Goal: Information Seeking & Learning: Learn about a topic

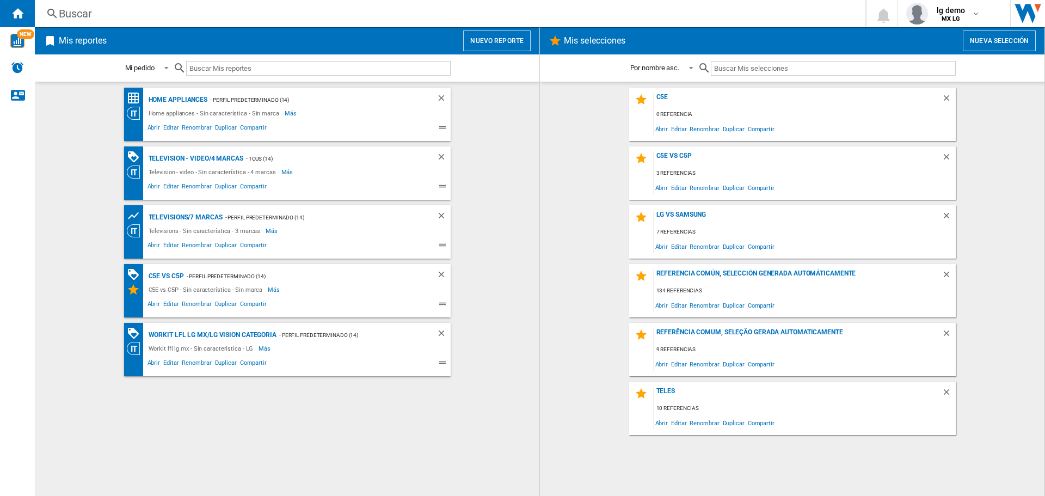
click at [430, 14] on div "Buscar" at bounding box center [448, 13] width 778 height 15
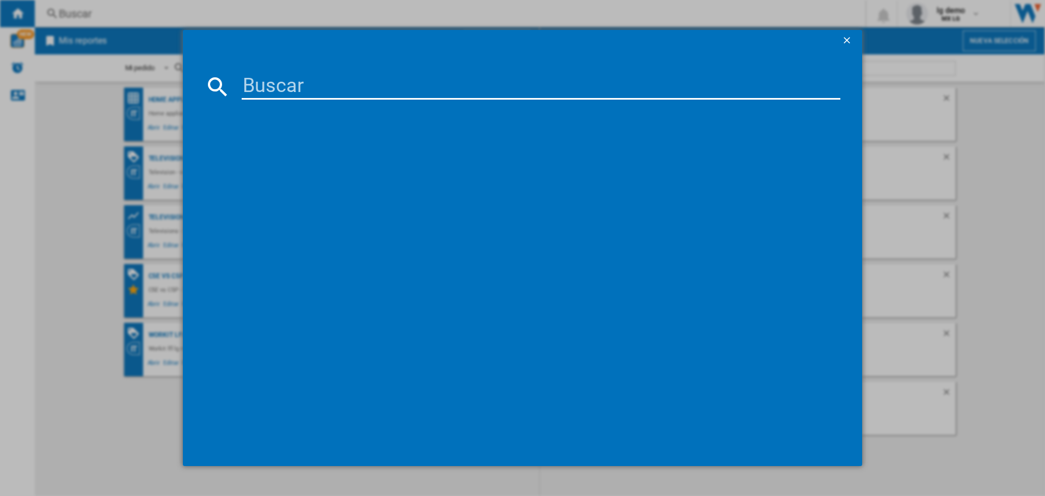
click at [312, 78] on input at bounding box center [541, 86] width 599 height 26
paste input "55UA7500PSA"
type input "55UA7500PSA"
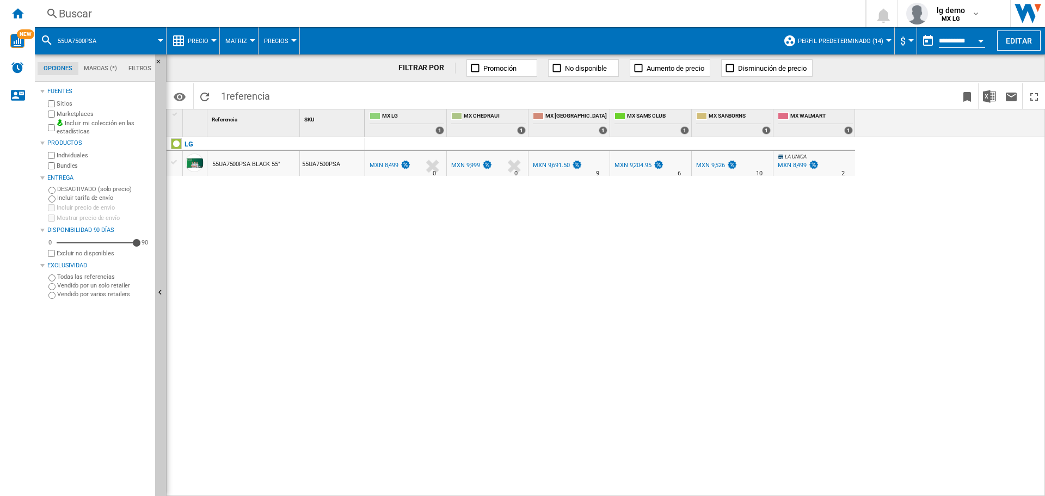
click at [879, 44] on span "Perfil predeterminado (14)" at bounding box center [840, 41] width 85 height 7
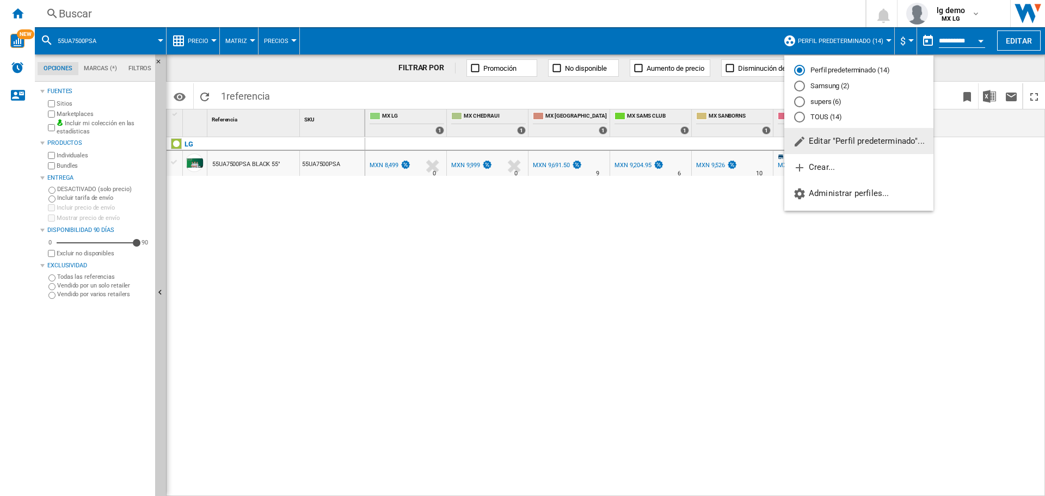
click at [841, 143] on span "Editar "Perfil predeterminado"..." at bounding box center [859, 141] width 132 height 10
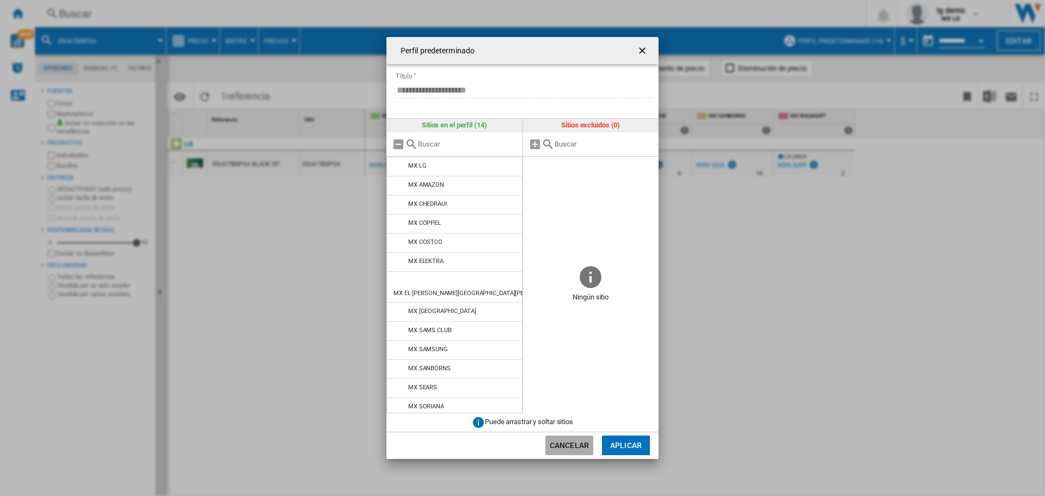
click at [562, 451] on button "Cancelar" at bounding box center [569, 445] width 48 height 20
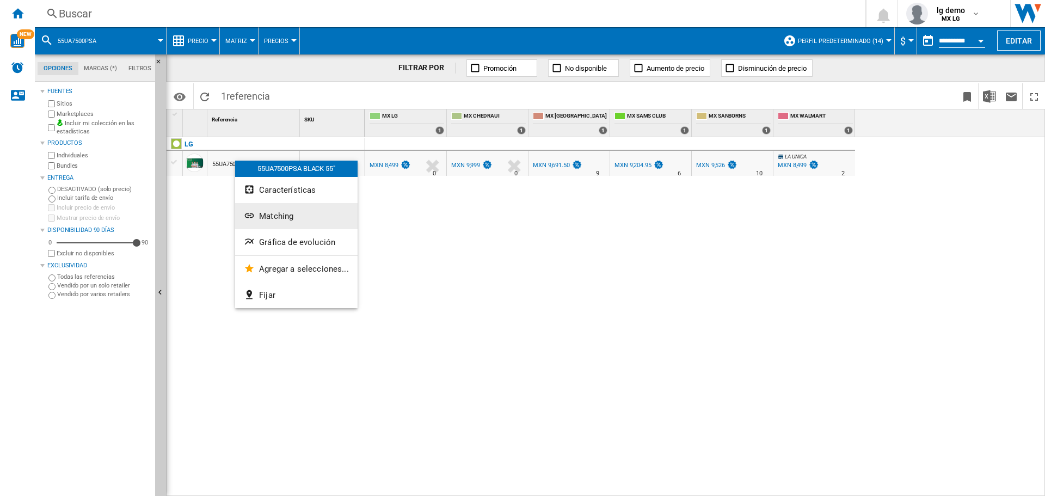
click at [297, 203] on button "Matching" at bounding box center [296, 216] width 122 height 26
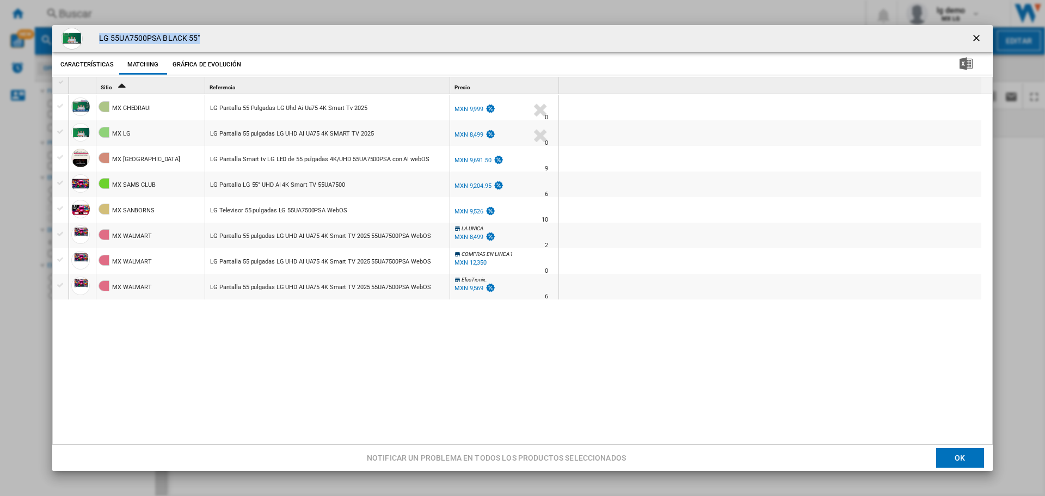
drag, startPoint x: 100, startPoint y: 36, endPoint x: 243, endPoint y: 40, distance: 143.2
click at [243, 40] on div "LG 55UA7500PSA BLACK 55"" at bounding box center [522, 38] width 941 height 27
copy h4 "LG 55UA7500PSA BLACK 55""
click at [973, 40] on ng-md-icon "getI18NText('BUTTONS.CLOSE_DIALOG')" at bounding box center [977, 39] width 13 height 13
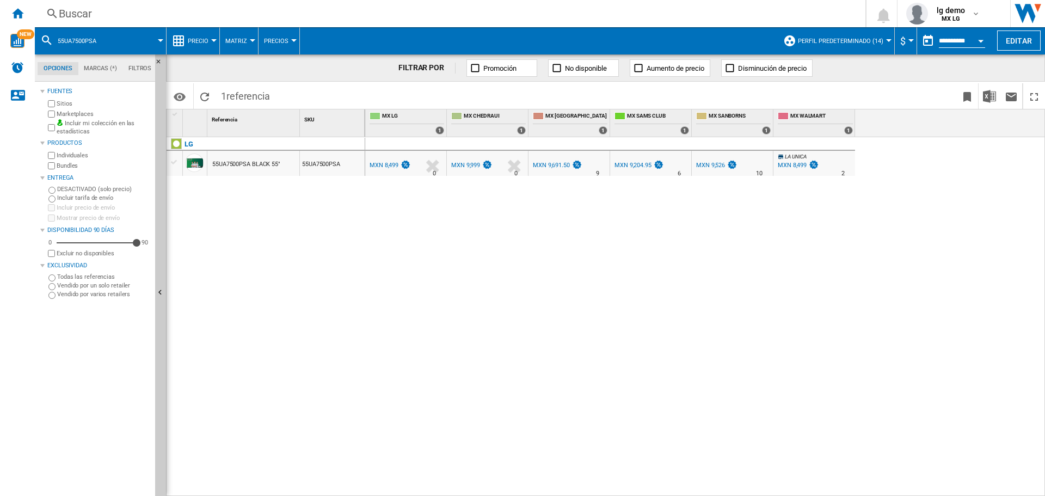
click at [112, 45] on div "55UA7500PSA" at bounding box center [100, 40] width 120 height 27
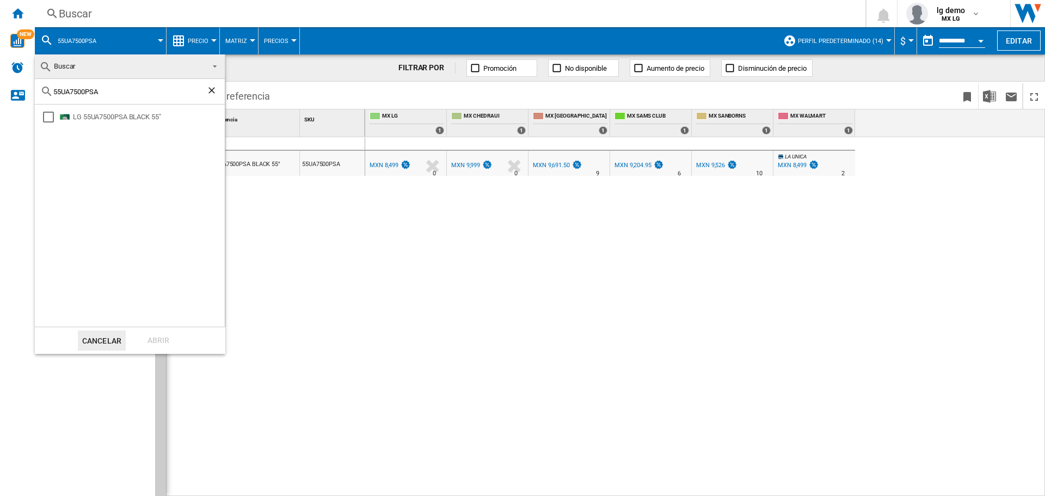
click at [117, 40] on md-backdrop at bounding box center [522, 248] width 1045 height 496
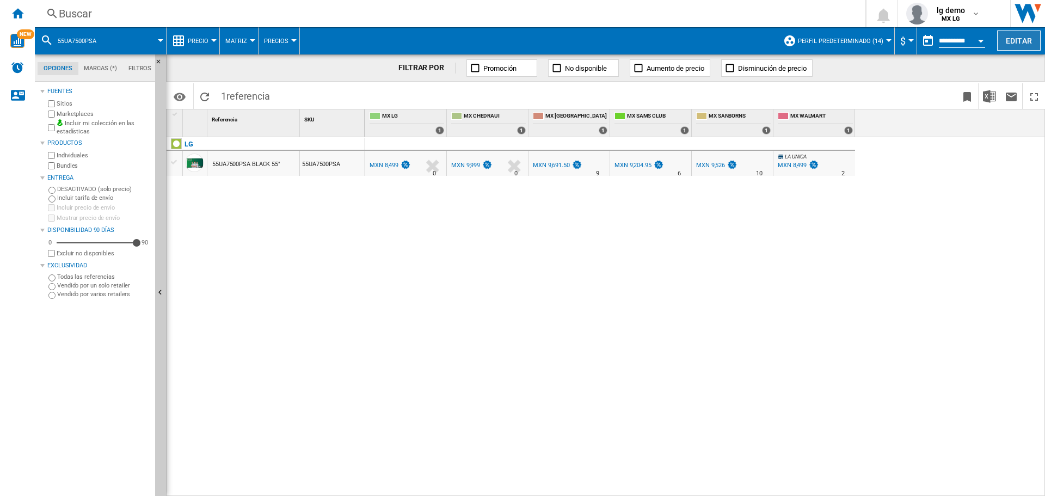
click at [1021, 38] on button "Editar" at bounding box center [1019, 40] width 44 height 20
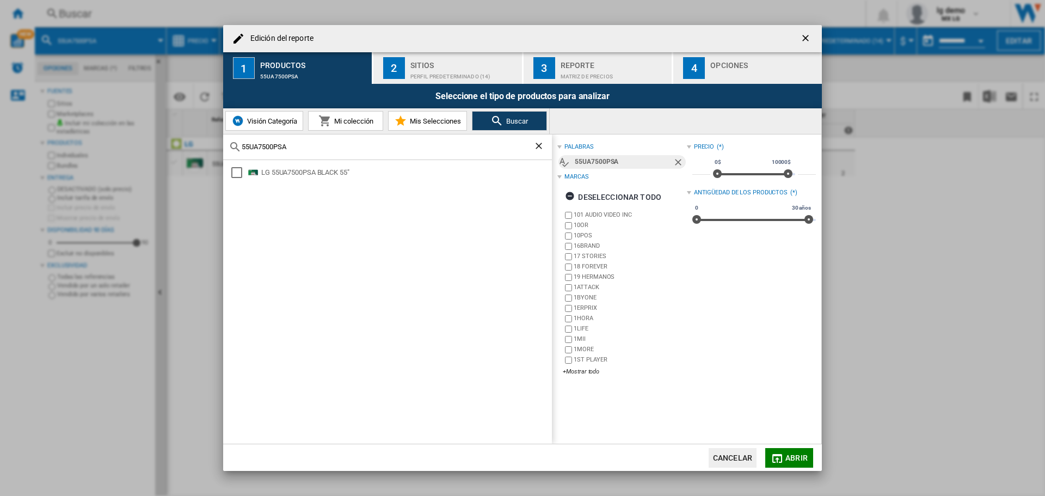
click at [440, 74] on div "Perfil predeterminado (14)" at bounding box center [463, 73] width 107 height 11
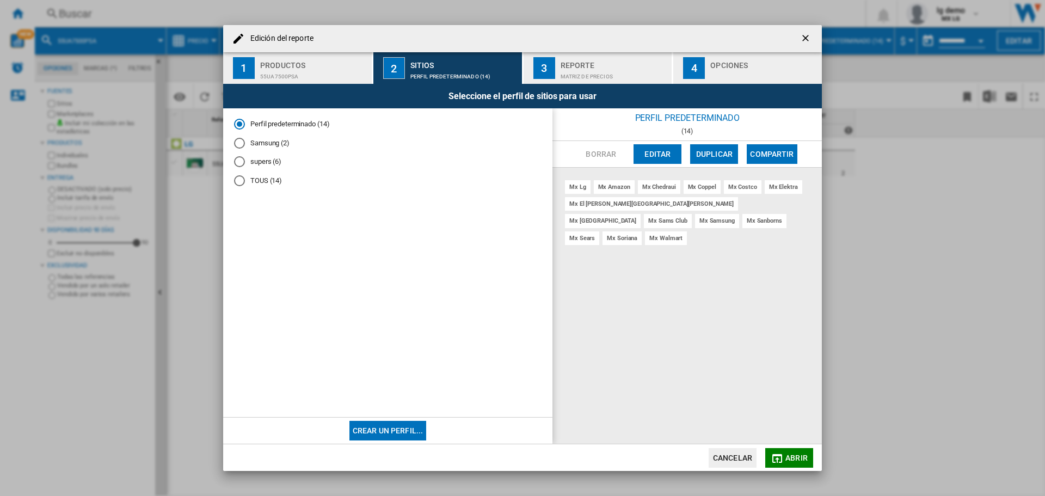
click at [239, 179] on div "TOUS (14)" at bounding box center [239, 180] width 11 height 11
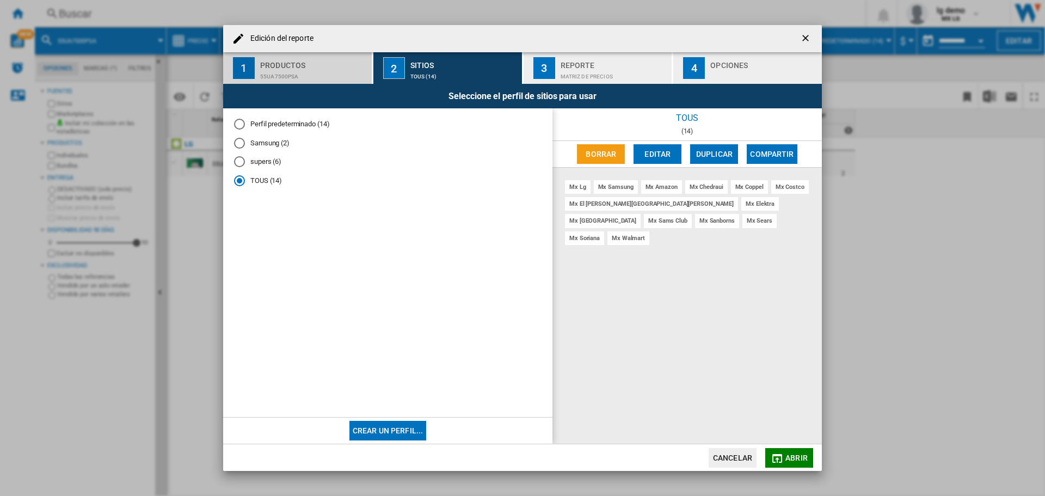
click at [315, 57] on div "Productos" at bounding box center [313, 62] width 107 height 11
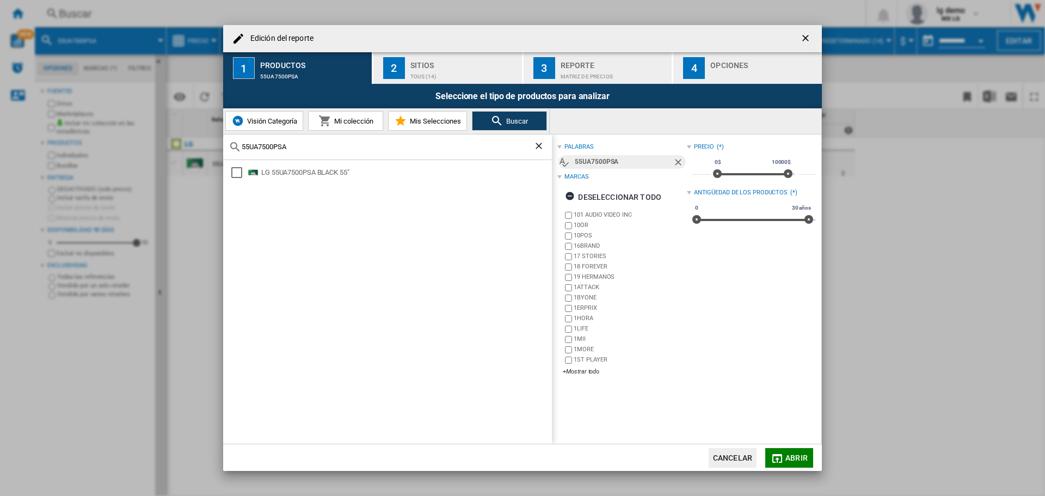
click at [342, 126] on button "Mi colección" at bounding box center [345, 121] width 75 height 20
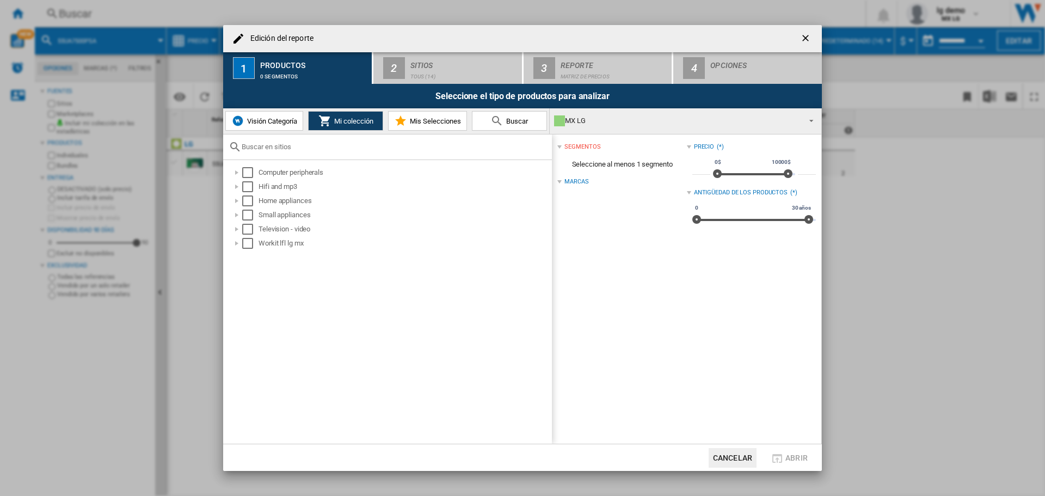
click at [261, 107] on div "Seleccione el tipo de productos para analizar" at bounding box center [522, 96] width 599 height 24
click at [248, 228] on div "Select" at bounding box center [247, 229] width 11 height 11
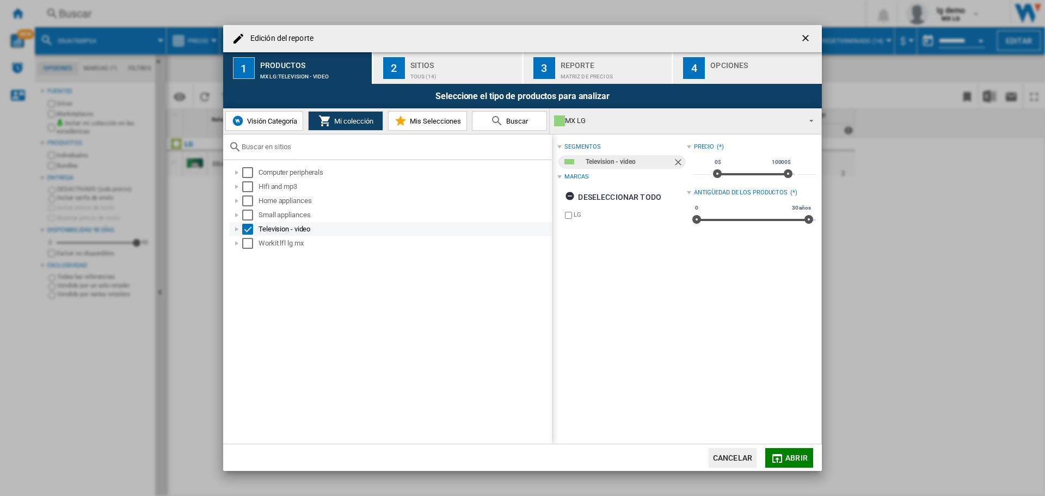
click at [232, 228] on div at bounding box center [236, 229] width 11 height 11
click at [245, 229] on div "Select" at bounding box center [247, 229] width 11 height 11
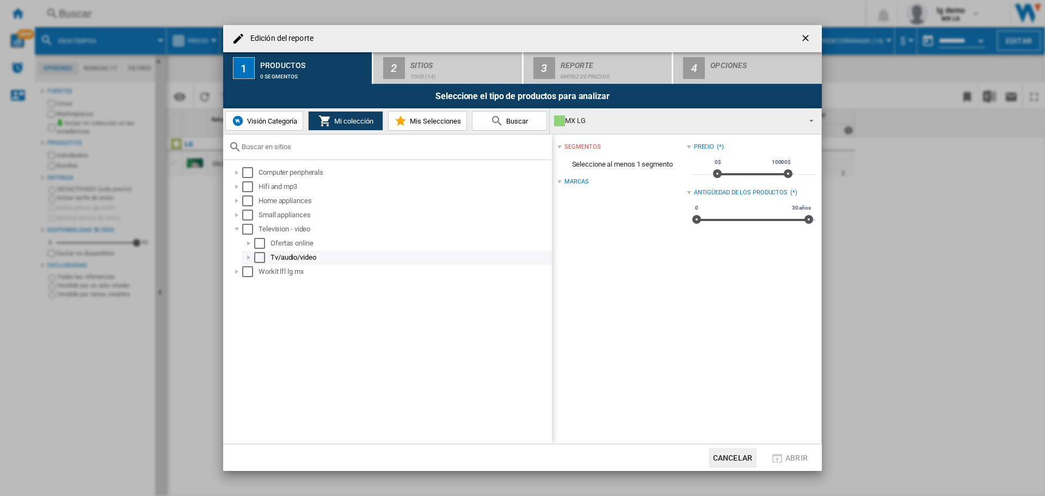
click at [247, 254] on div at bounding box center [248, 257] width 11 height 11
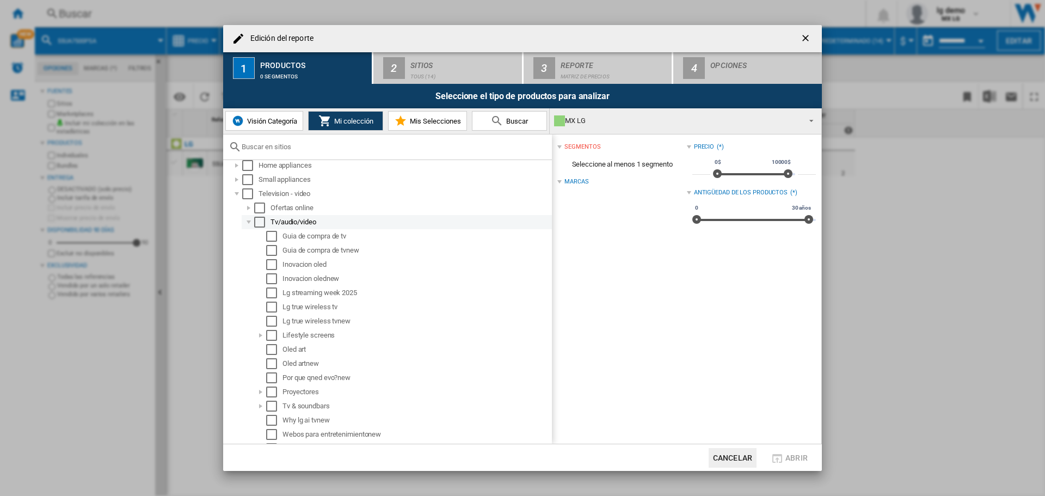
scroll to position [54, 0]
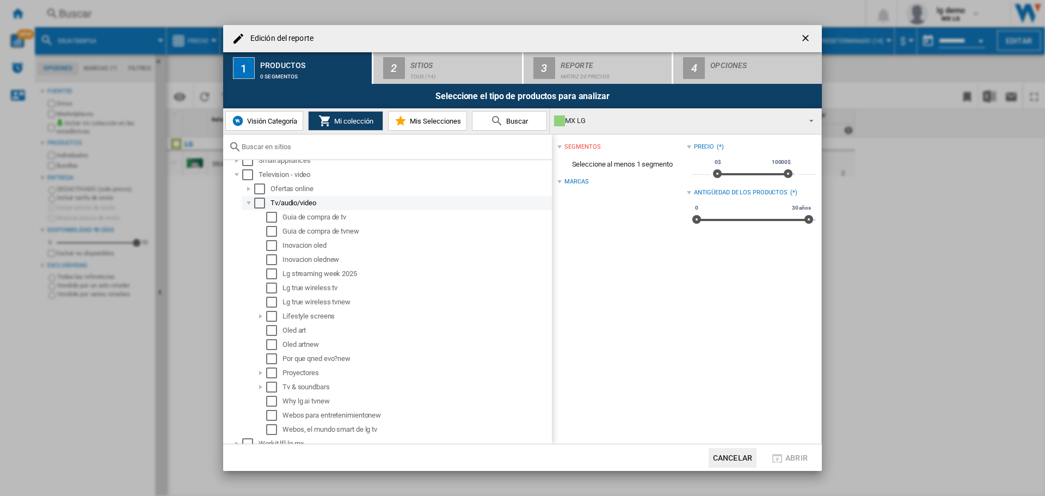
click at [261, 199] on div "Select" at bounding box center [259, 203] width 11 height 11
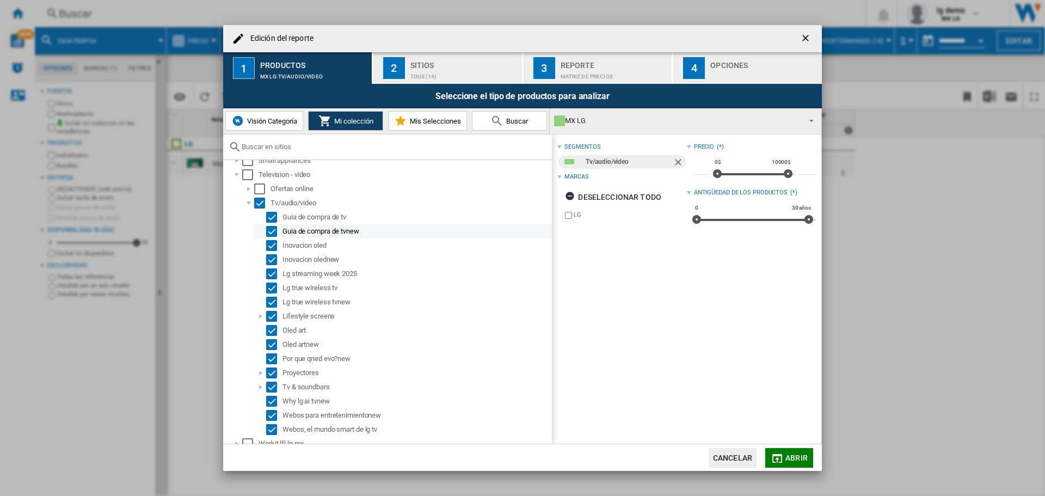
scroll to position [61, 0]
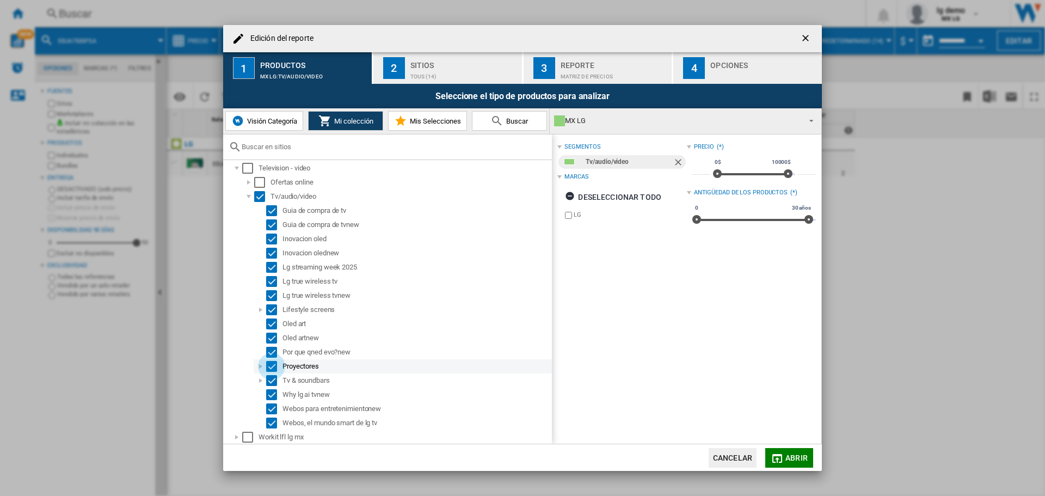
click at [272, 361] on div "Select" at bounding box center [271, 366] width 11 height 11
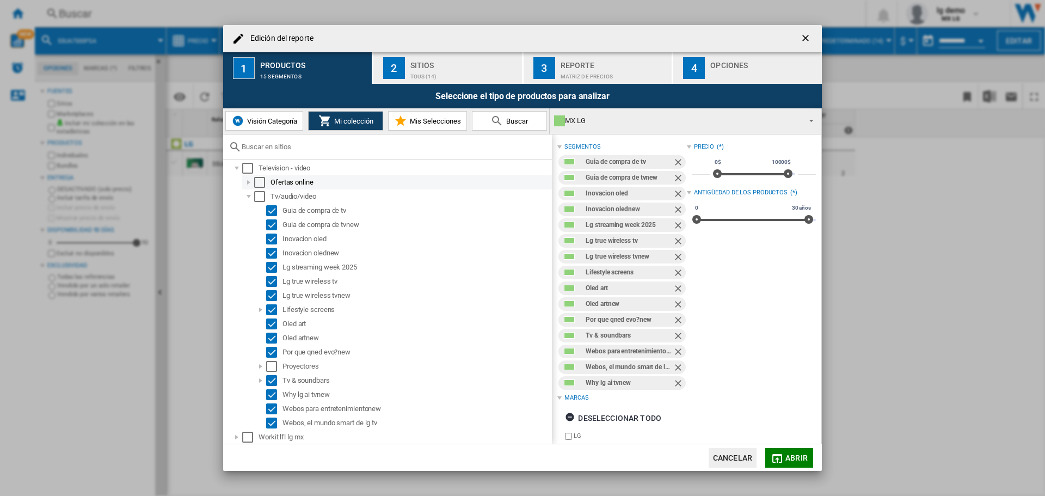
click at [249, 180] on div at bounding box center [248, 182] width 11 height 11
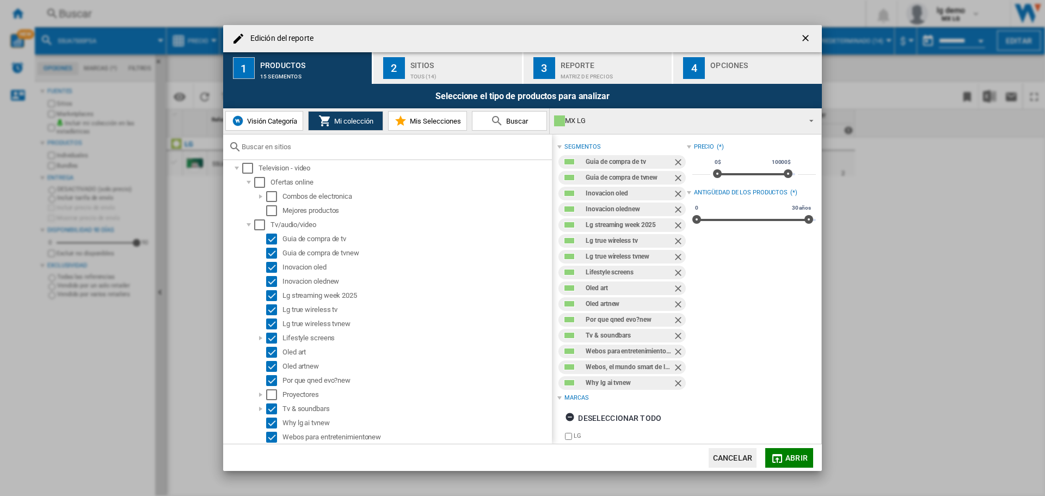
click at [275, 139] on div at bounding box center [387, 147] width 329 height 26
click at [284, 126] on button "Visión Categoría" at bounding box center [264, 121] width 78 height 20
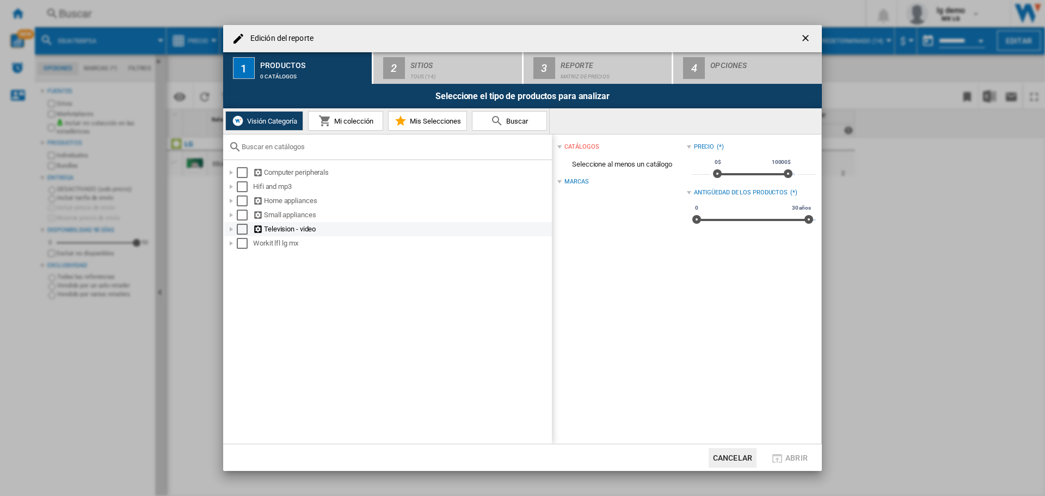
click at [228, 229] on div at bounding box center [231, 229] width 11 height 11
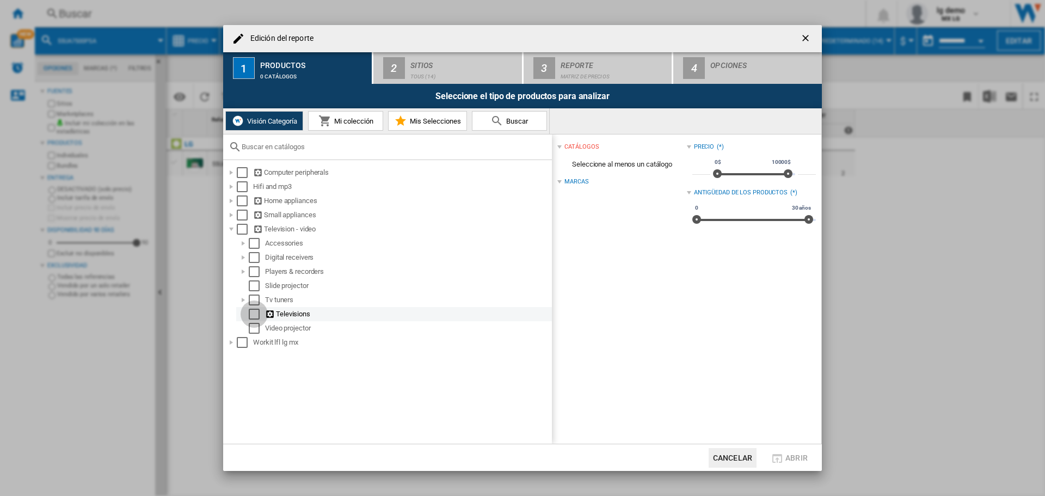
click at [249, 313] on div "Select" at bounding box center [254, 314] width 11 height 11
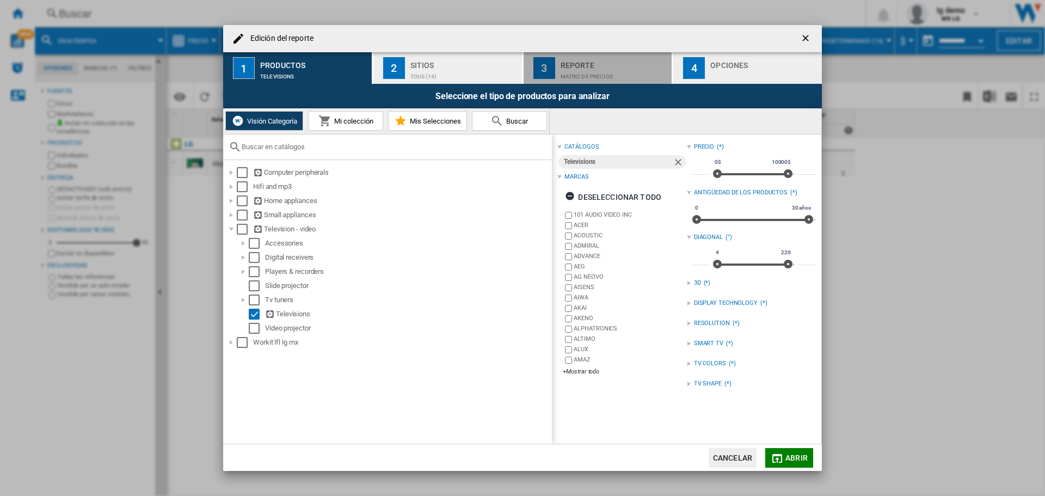
click at [629, 57] on div "Reporte" at bounding box center [614, 62] width 107 height 11
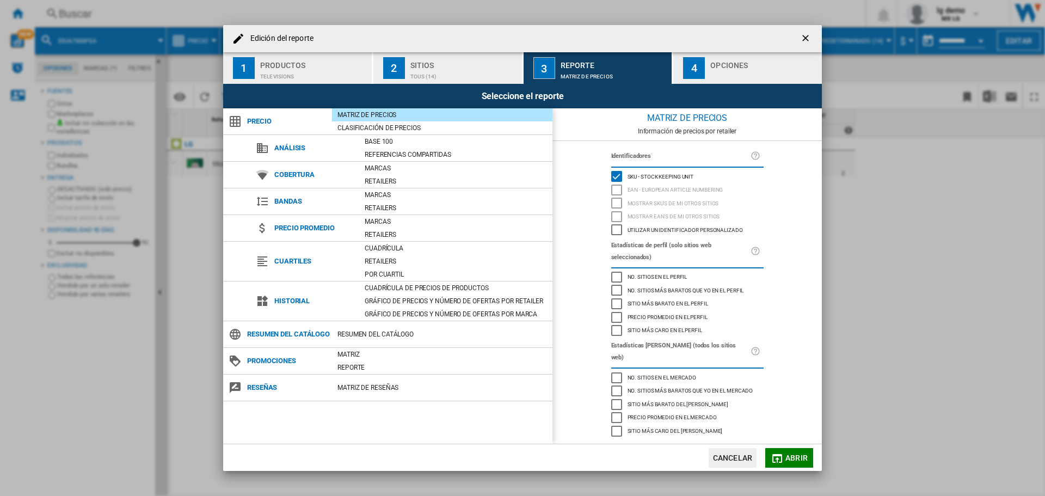
click at [715, 65] on div "Opciones" at bounding box center [763, 62] width 107 height 11
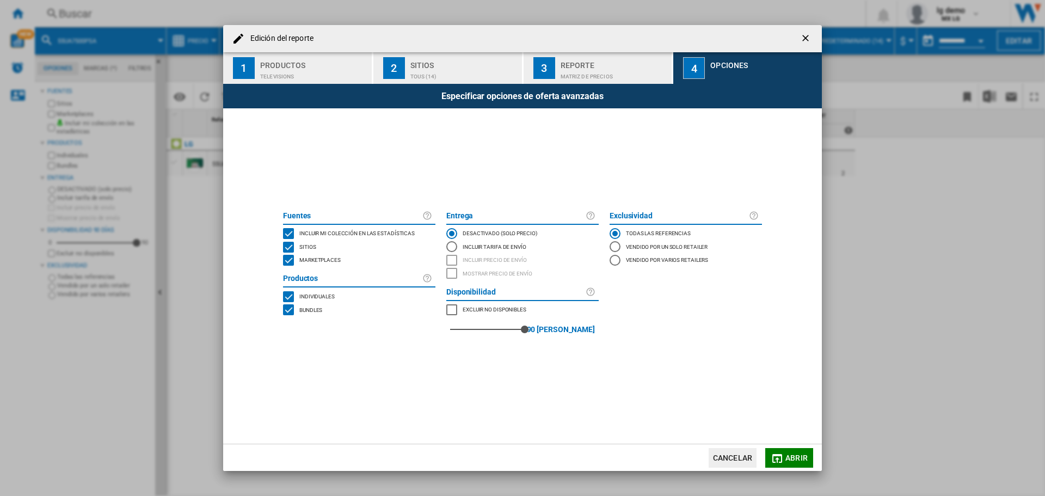
click at [782, 455] on md-icon "button" at bounding box center [777, 458] width 13 height 13
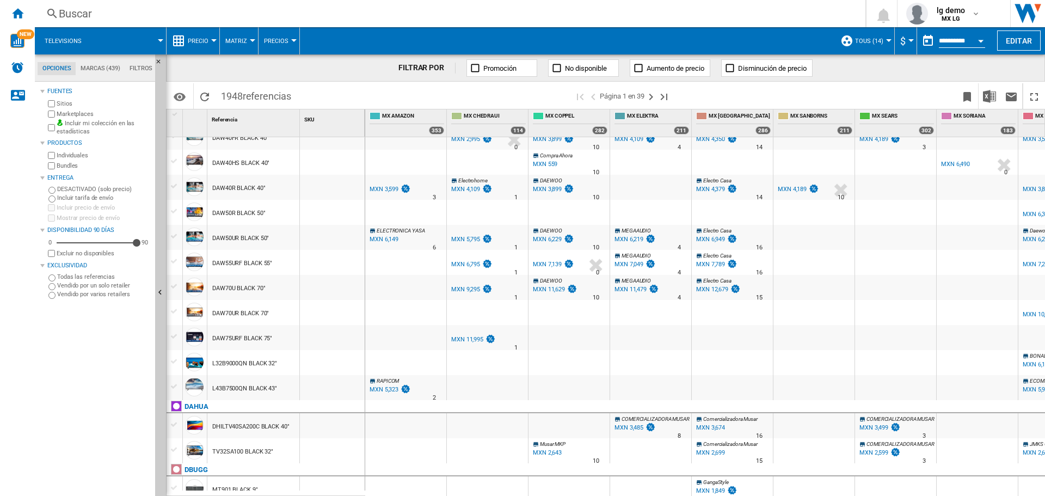
scroll to position [1108, 0]
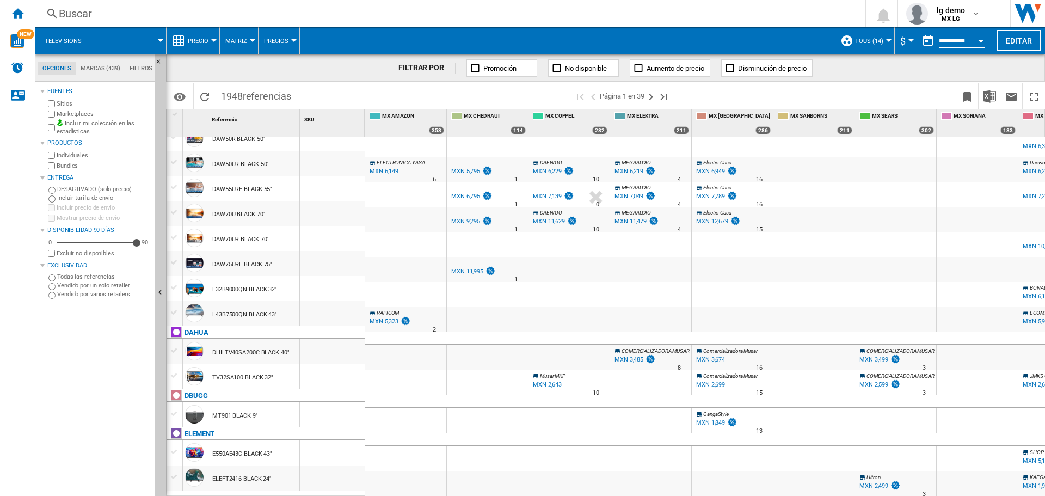
click at [96, 69] on md-tab-item "Marcas (439)" at bounding box center [100, 68] width 49 height 13
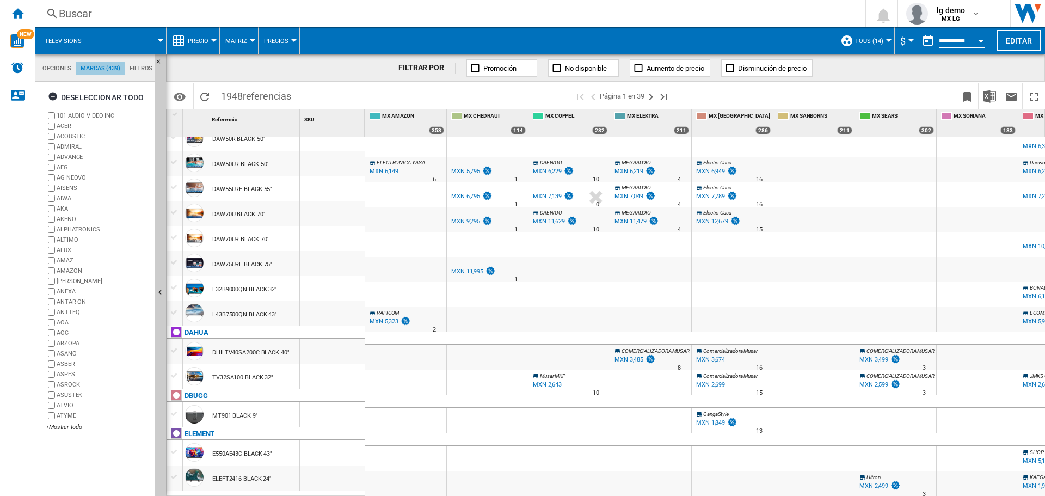
scroll to position [42, 0]
click at [72, 93] on div "Deseleccionar todo" at bounding box center [96, 98] width 96 height 20
click at [71, 426] on div "+Mostrar todo" at bounding box center [98, 427] width 105 height 8
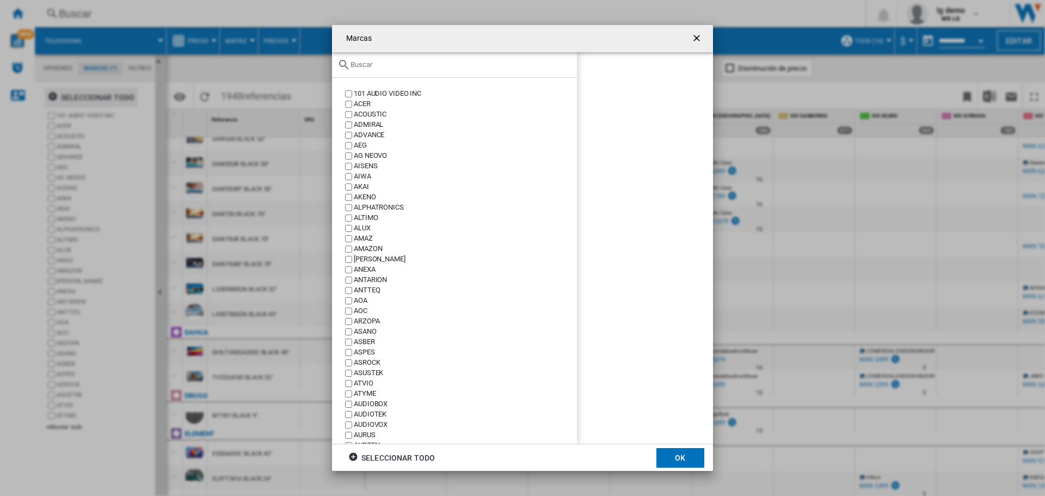
click at [365, 63] on input "text" at bounding box center [461, 64] width 221 height 8
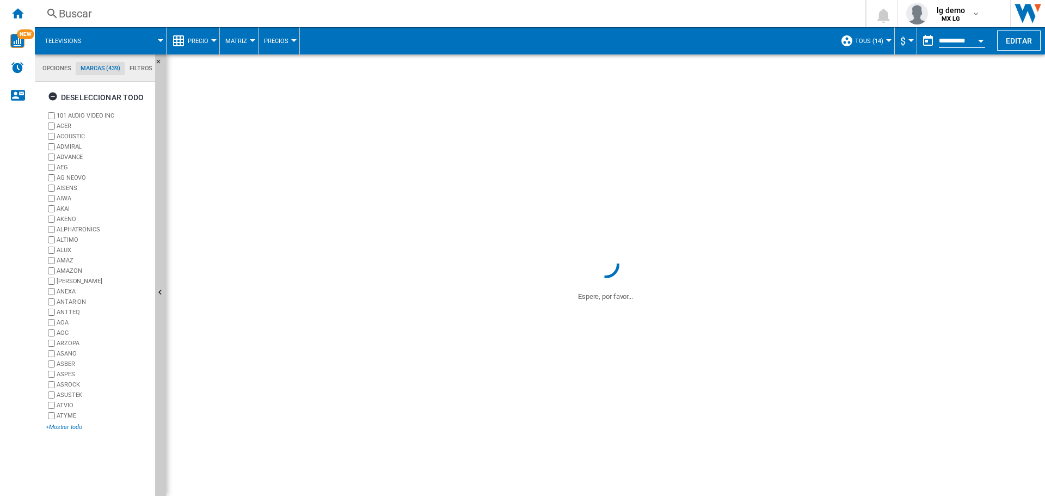
click at [70, 429] on div "+Mostrar todo" at bounding box center [98, 427] width 105 height 8
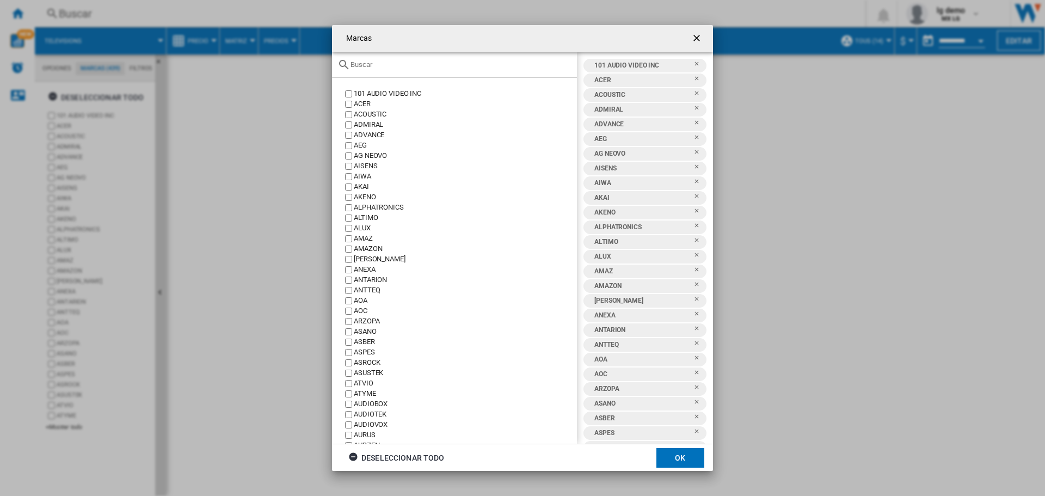
click at [408, 67] on input "Marcas 101 ..." at bounding box center [461, 64] width 221 height 8
click at [404, 453] on div "Deseleccionar todo" at bounding box center [396, 458] width 96 height 20
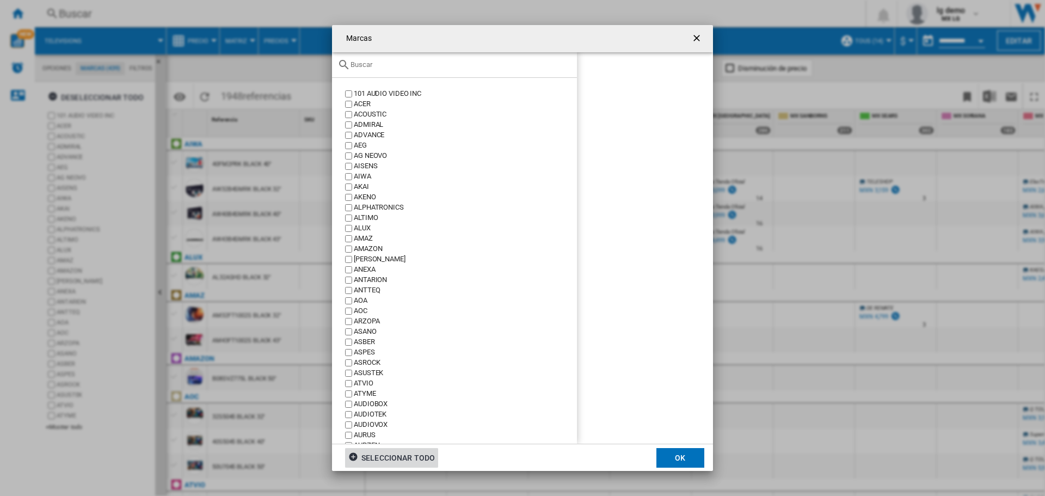
click at [372, 66] on input "Marcas 101 ..." at bounding box center [461, 64] width 221 height 8
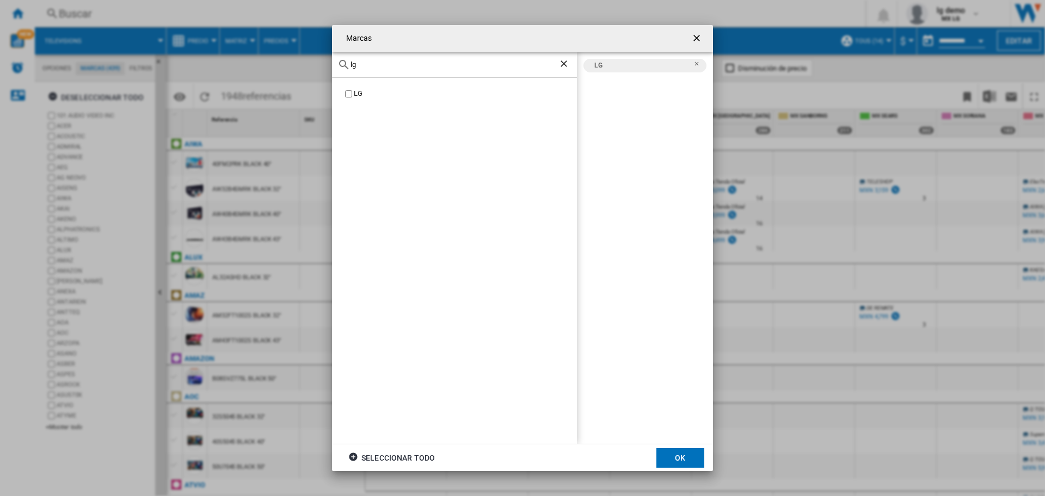
drag, startPoint x: 366, startPoint y: 65, endPoint x: 326, endPoint y: 60, distance: 40.6
click at [326, 60] on div "Marcas lg LG LG Seleccionar todo OK" at bounding box center [522, 248] width 1045 height 496
type input "[PERSON_NAME]"
click at [682, 453] on button "OK" at bounding box center [680, 458] width 48 height 20
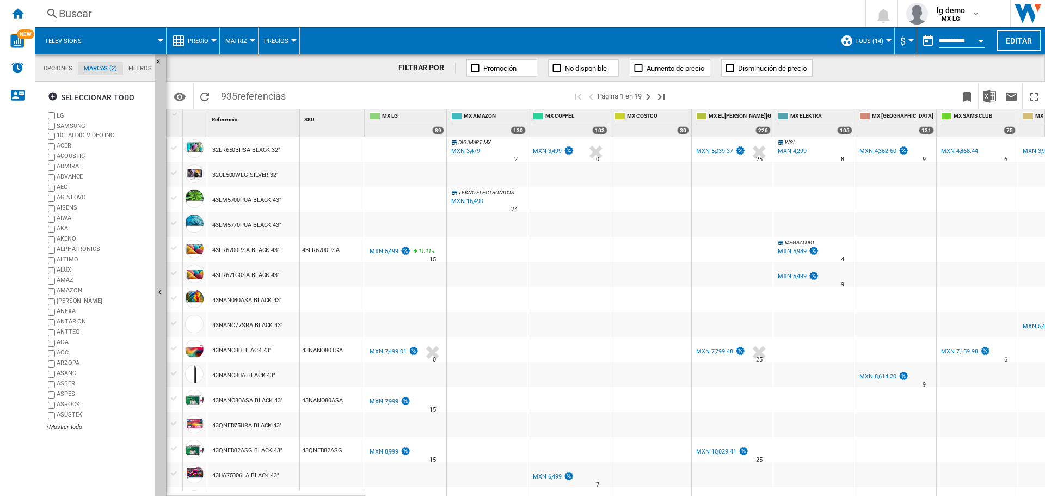
scroll to position [544, 0]
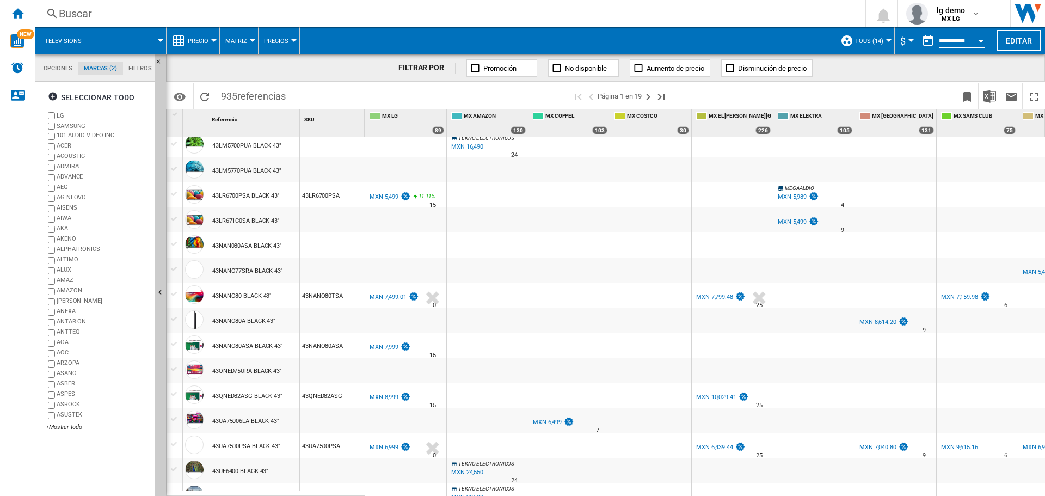
click at [377, 294] on div "MXN 7,499.01" at bounding box center [388, 296] width 37 height 7
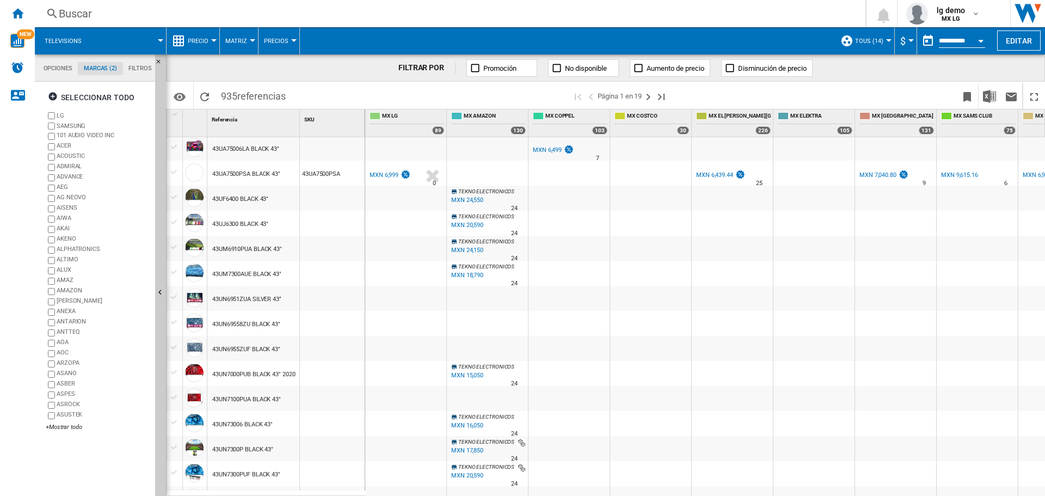
scroll to position [0, 0]
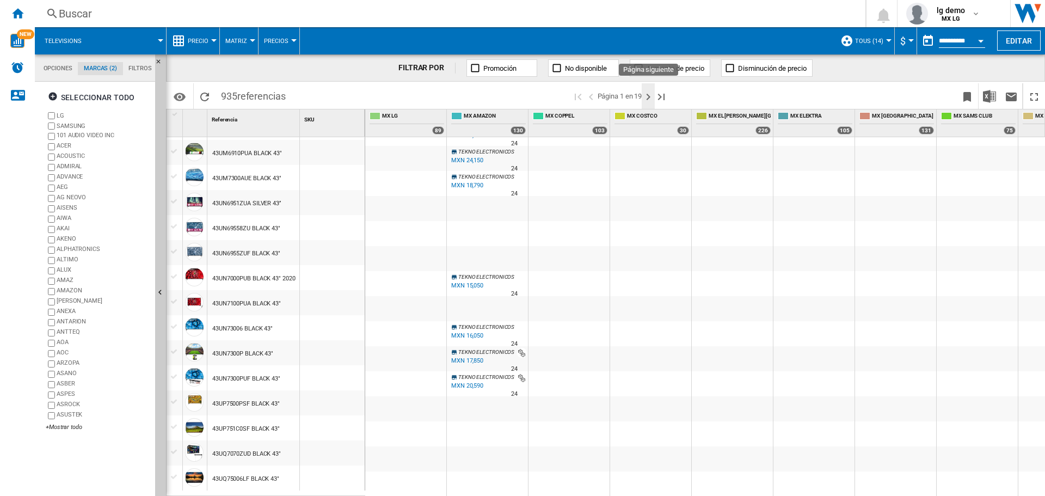
click at [649, 97] on ng-md-icon "Página siguiente" at bounding box center [648, 96] width 13 height 13
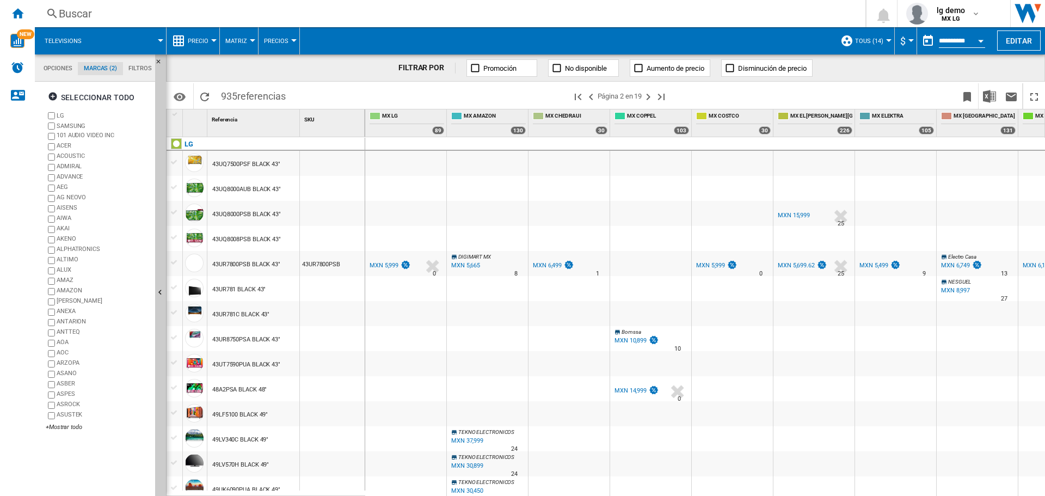
click at [390, 262] on div "MXN 5,999" at bounding box center [384, 265] width 29 height 7
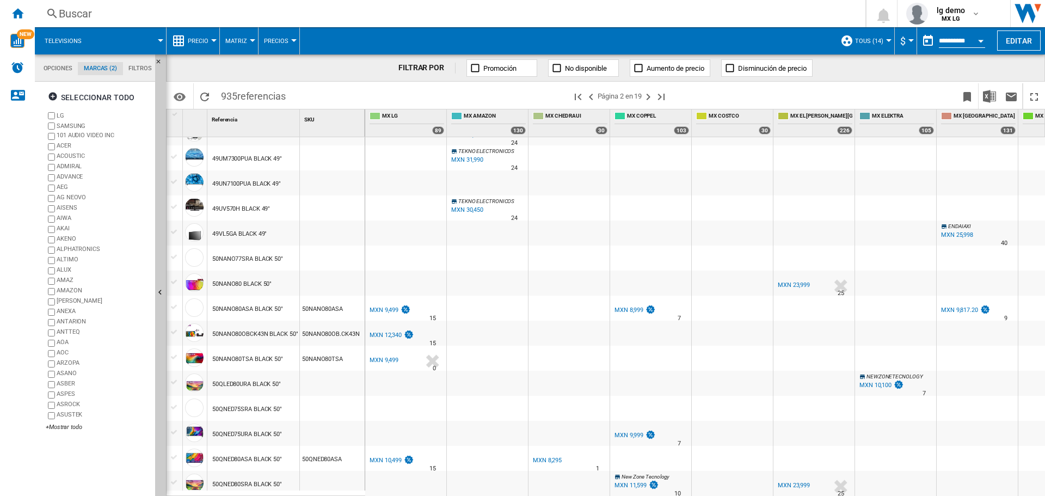
scroll to position [490, 0]
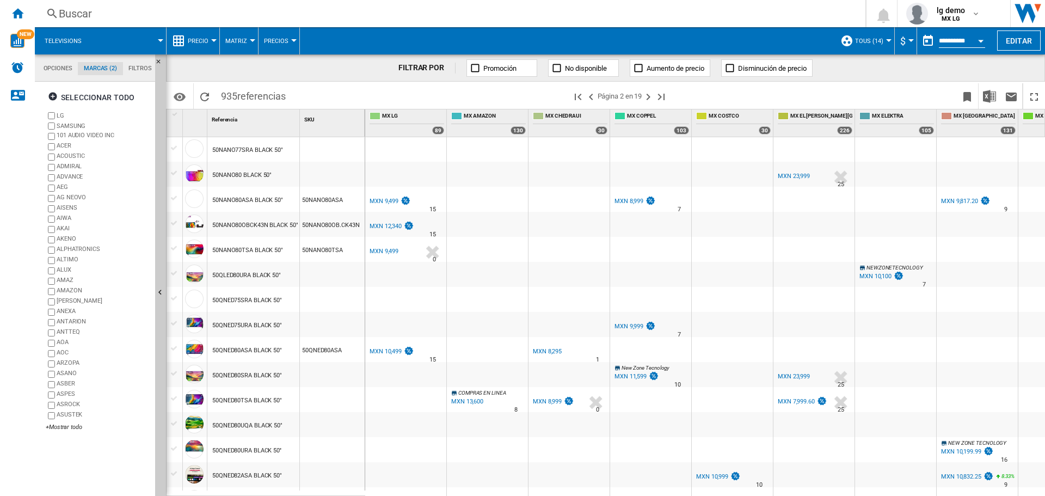
click at [397, 250] on div "MXN 9,499" at bounding box center [384, 251] width 29 height 7
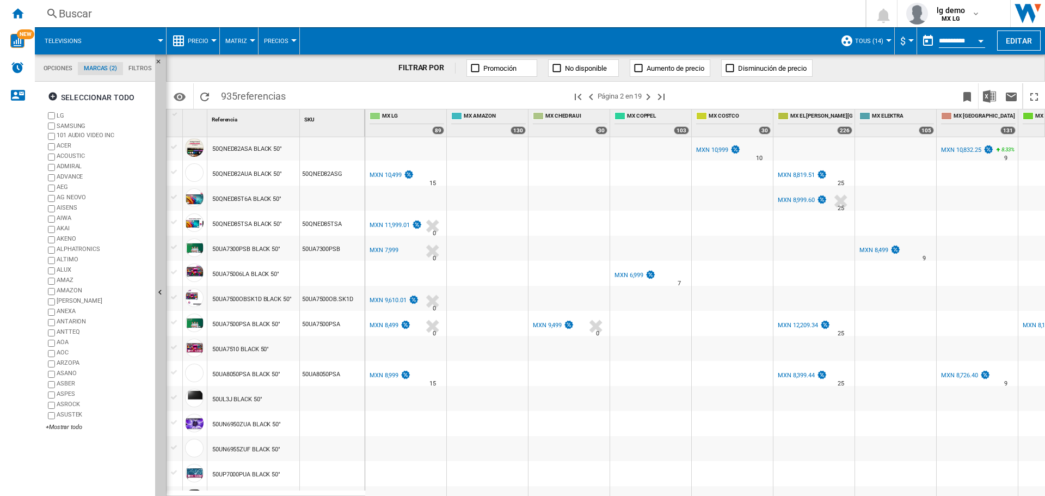
click at [380, 225] on div "MXN 11,999.01" at bounding box center [390, 225] width 40 height 7
click at [378, 249] on div "MXN 7,999" at bounding box center [384, 250] width 29 height 7
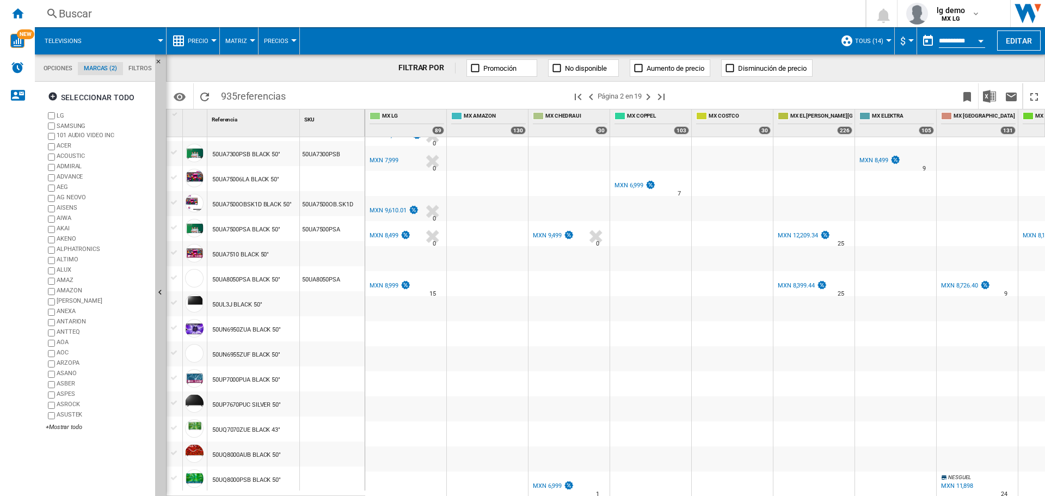
scroll to position [912, 0]
click at [650, 101] on ng-md-icon "Página siguiente" at bounding box center [648, 96] width 13 height 13
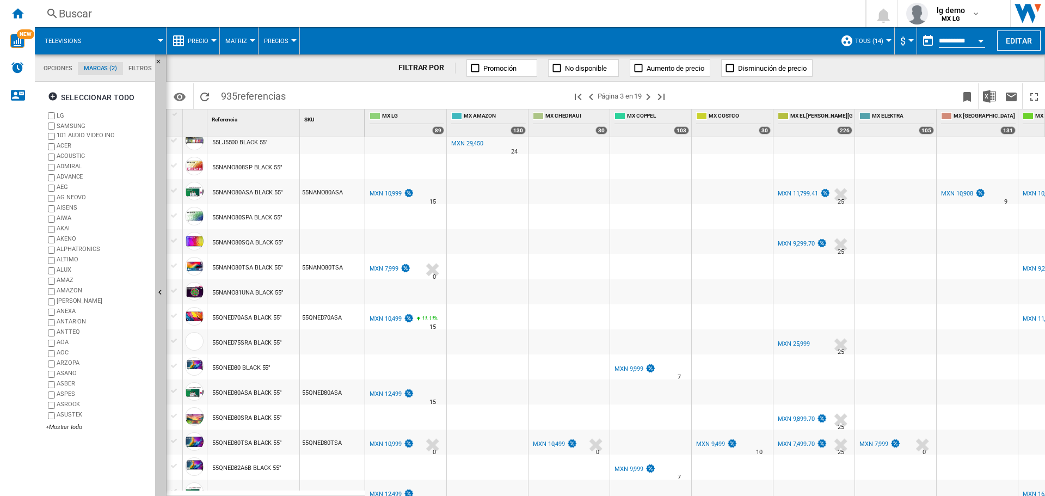
scroll to position [327, 0]
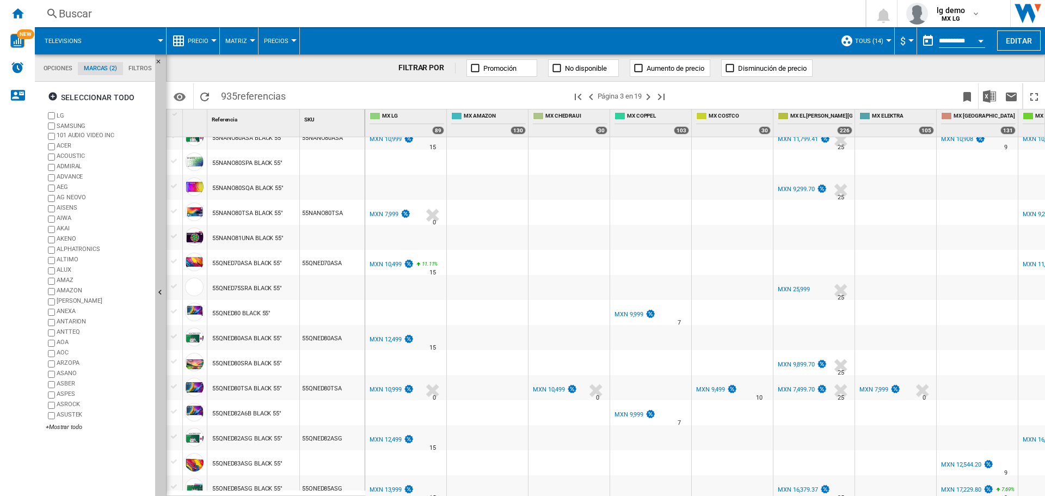
click at [380, 214] on div "MXN 7,999" at bounding box center [384, 214] width 29 height 7
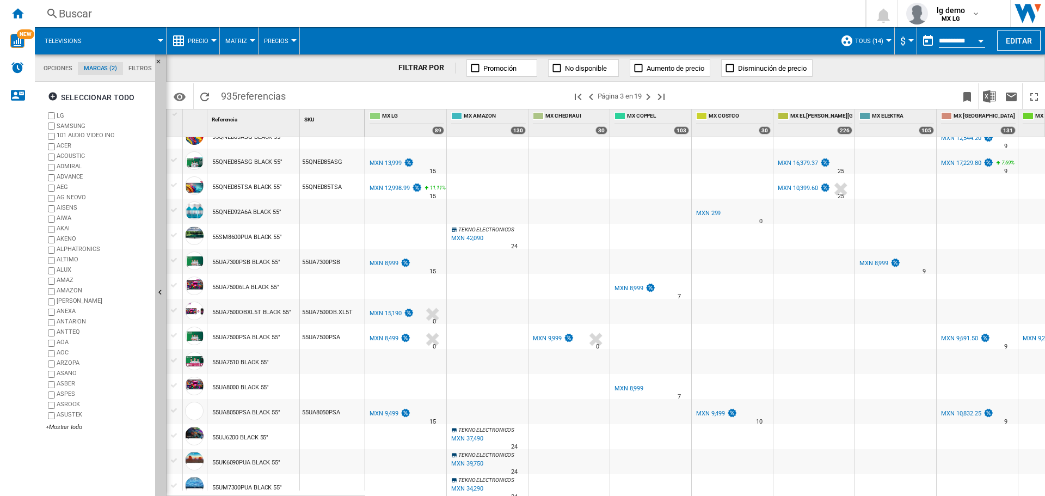
click at [390, 314] on div "MXN 15,190" at bounding box center [386, 313] width 32 height 7
